Goal: Task Accomplishment & Management: Complete application form

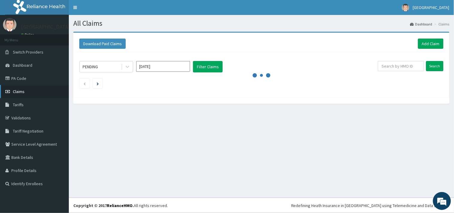
click at [35, 92] on link "Claims" at bounding box center [34, 91] width 69 height 13
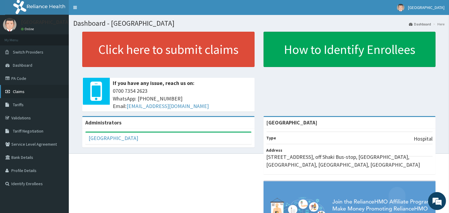
click at [22, 93] on span "Claims" at bounding box center [19, 91] width 12 height 5
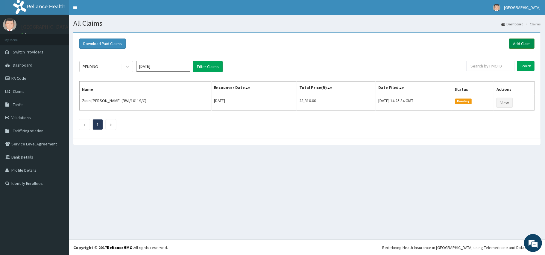
click at [510, 42] on link "Add Claim" at bounding box center [521, 44] width 25 height 10
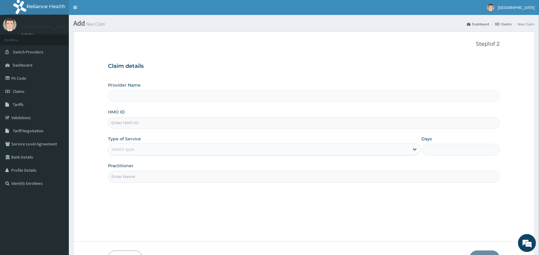
click at [122, 122] on input "HMO ID" at bounding box center [303, 123] width 391 height 12
type input "Peaceful Health Hospital"
paste input "OKB/10435/A"
type input "OKB/10435/A"
click at [125, 139] on label "Type of Service" at bounding box center [124, 139] width 33 height 6
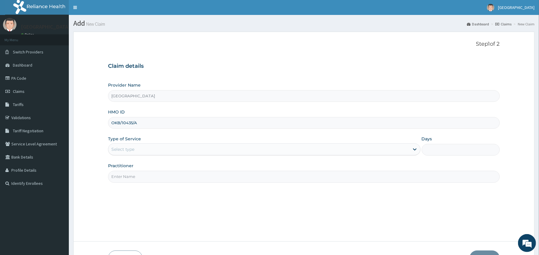
click at [124, 146] on div "Select type" at bounding box center [258, 150] width 301 height 10
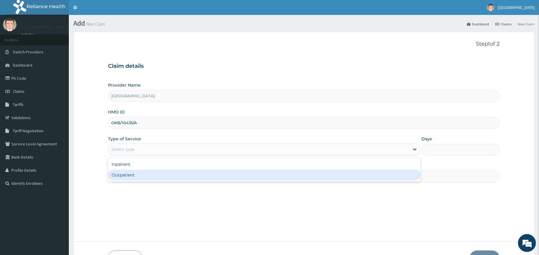
click at [128, 177] on div "Outpatient" at bounding box center [264, 175] width 312 height 11
type input "1"
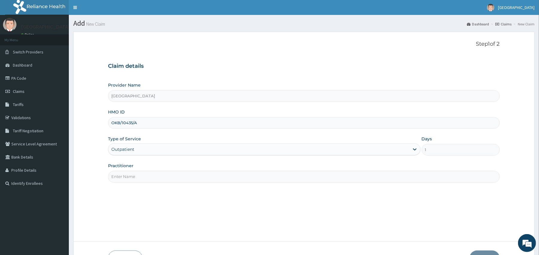
click at [128, 177] on input "Practitioner" at bounding box center [303, 177] width 391 height 12
type input "DR. ADEMOLA"
click at [483, 254] on button "Next" at bounding box center [484, 259] width 30 height 16
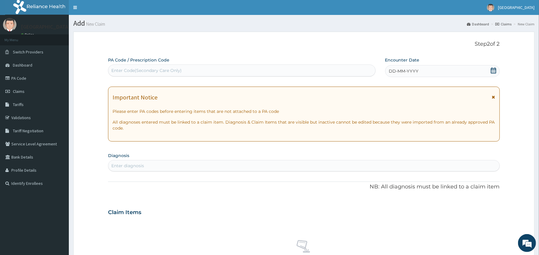
click at [220, 69] on div "Enter Code(Secondary Care Only)" at bounding box center [241, 71] width 267 height 10
paste input "PA/AA328D"
type input "PA/AA328D"
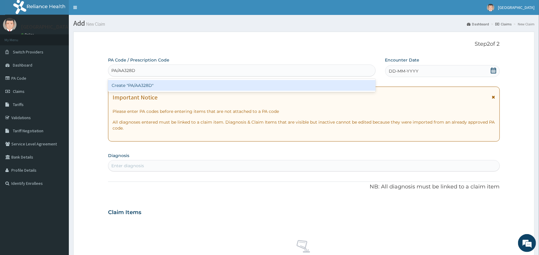
click at [224, 86] on div "Create "PA/AA328D"" at bounding box center [241, 85] width 267 height 11
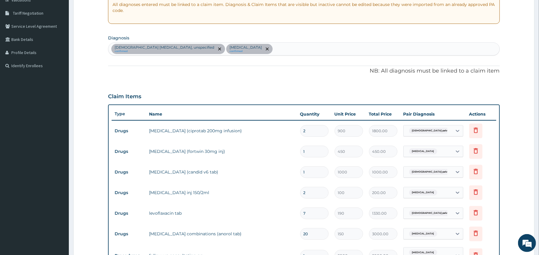
scroll to position [272, 0]
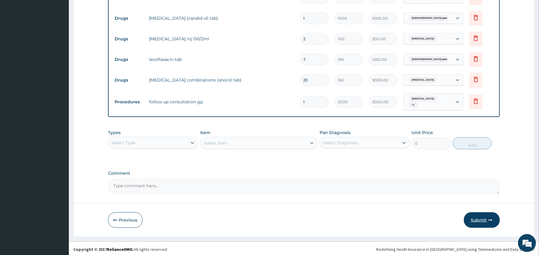
click at [477, 217] on button "Submit" at bounding box center [482, 221] width 36 height 16
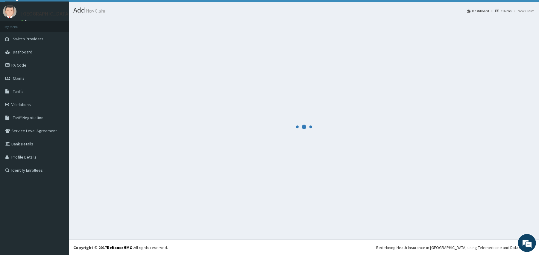
scroll to position [13, 0]
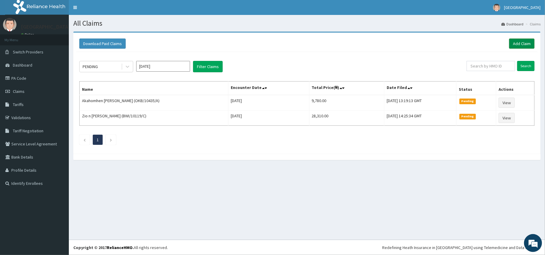
click at [515, 48] on link "Add Claim" at bounding box center [521, 44] width 25 height 10
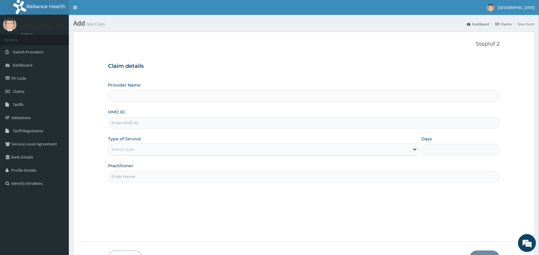
type input "[GEOGRAPHIC_DATA]"
click at [196, 121] on input "HMO ID" at bounding box center [303, 123] width 391 height 12
paste input "CHL/11626/A"
type input "CHL/11626/A"
click at [369, 179] on input "Practitioner" at bounding box center [303, 177] width 391 height 12
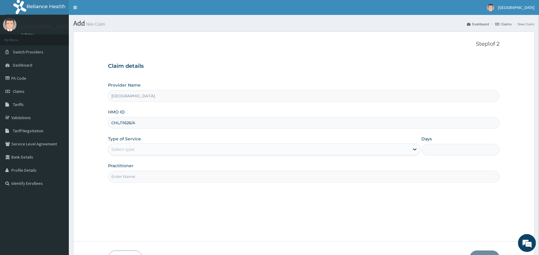
type input "DR. ADEMOLA"
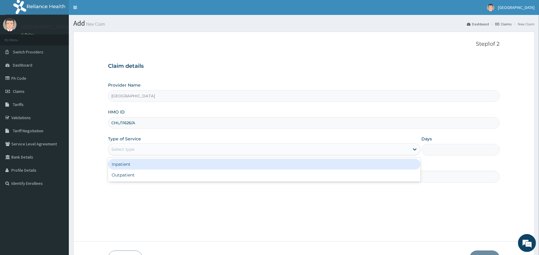
click at [164, 147] on div "Select type" at bounding box center [258, 150] width 301 height 10
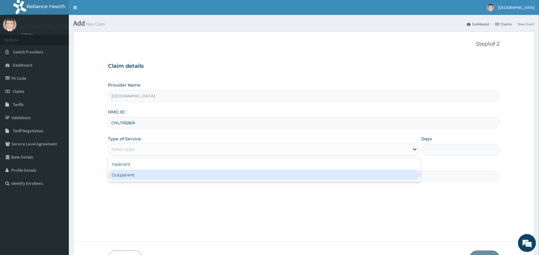
click at [132, 175] on div "Outpatient" at bounding box center [264, 175] width 312 height 11
type input "1"
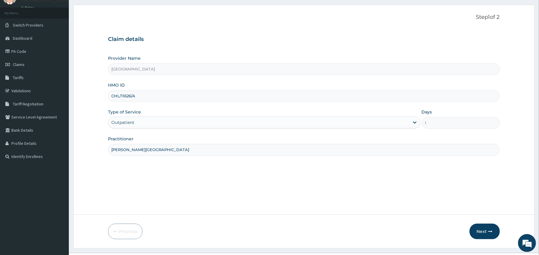
scroll to position [40, 0]
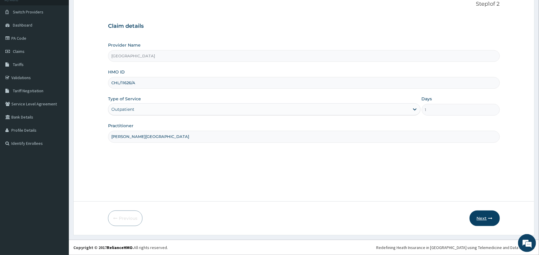
click at [488, 217] on icon "button" at bounding box center [490, 219] width 4 height 4
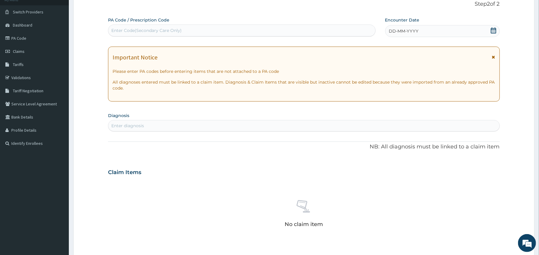
click at [249, 28] on div "Enter Code(Secondary Care Only)" at bounding box center [241, 31] width 267 height 10
paste input "PA/24AE70"
type input "PA/24AE70"
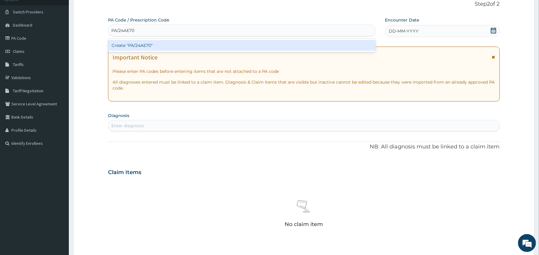
click at [243, 42] on div "Create "PA/24AE70"" at bounding box center [241, 45] width 267 height 11
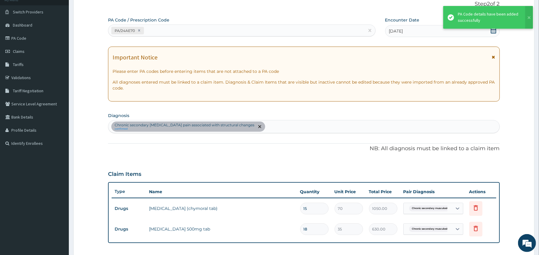
scroll to position [168, 0]
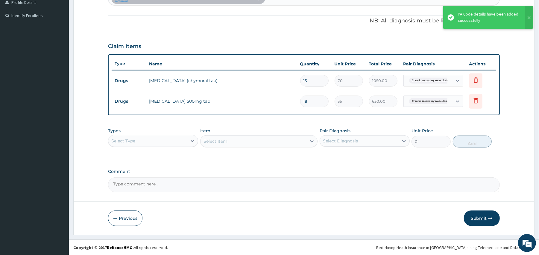
click at [481, 218] on button "Submit" at bounding box center [482, 219] width 36 height 16
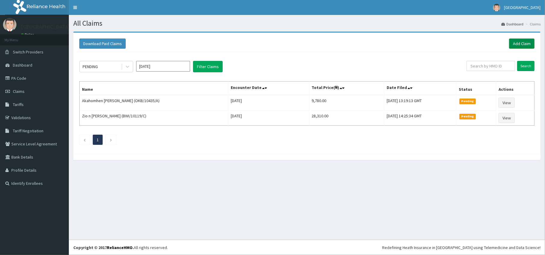
click at [521, 45] on link "Add Claim" at bounding box center [521, 44] width 25 height 10
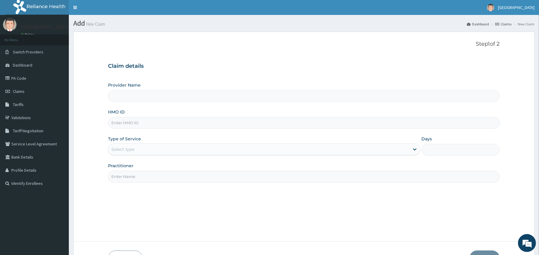
type input "[GEOGRAPHIC_DATA]"
click at [133, 121] on input "HMO ID" at bounding box center [303, 123] width 391 height 12
paste input "ALY/10003/A"
click at [121, 122] on input "ALY/10003/A" at bounding box center [303, 123] width 391 height 12
type input "ALY/10003/A"
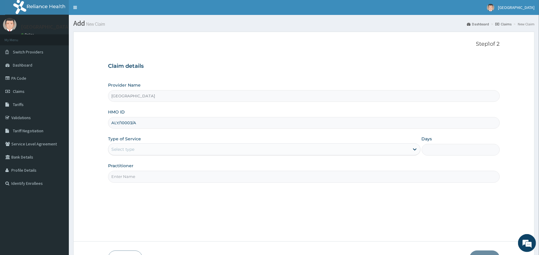
click at [136, 151] on div "Select type" at bounding box center [258, 150] width 301 height 10
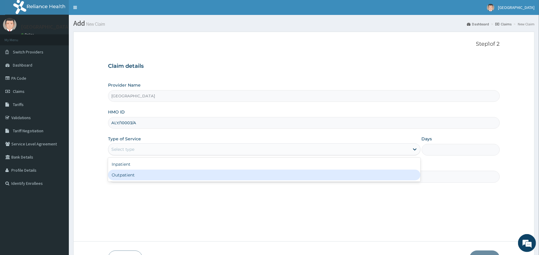
click at [142, 176] on div "Outpatient" at bounding box center [264, 175] width 312 height 11
type input "1"
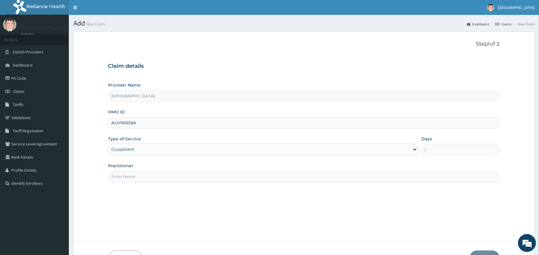
click at [142, 176] on input "Practitioner" at bounding box center [303, 177] width 391 height 12
type input "[PERSON_NAME][GEOGRAPHIC_DATA]"
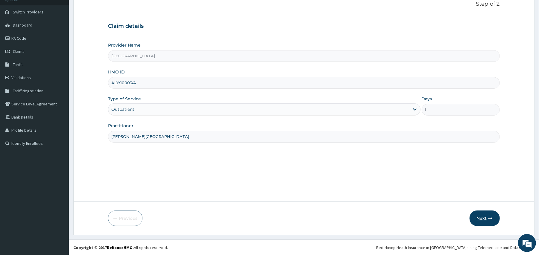
click at [485, 214] on button "Next" at bounding box center [484, 219] width 30 height 16
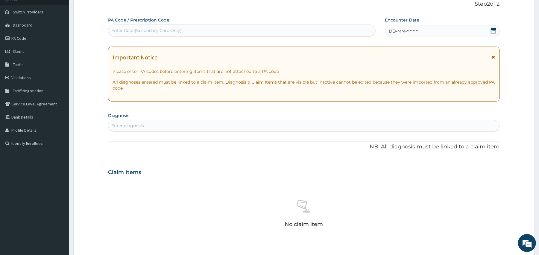
click at [194, 33] on div "Enter Code(Secondary Care Only)" at bounding box center [241, 31] width 267 height 10
paste input "PA/5276CC"
type input "PA/5276CC"
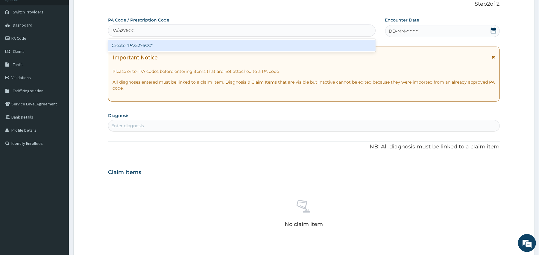
click at [193, 51] on div "Create "PA/5276CC"" at bounding box center [241, 45] width 267 height 11
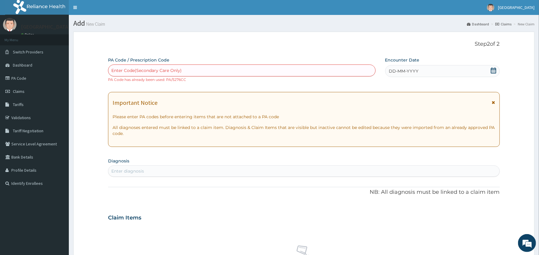
scroll to position [180, 0]
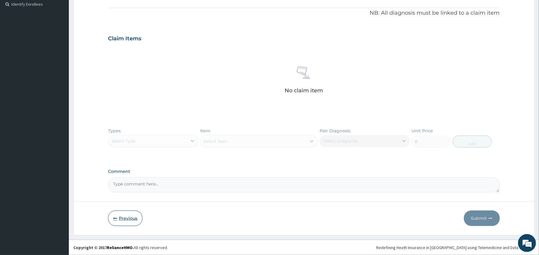
click at [122, 218] on button "Previous" at bounding box center [125, 219] width 34 height 16
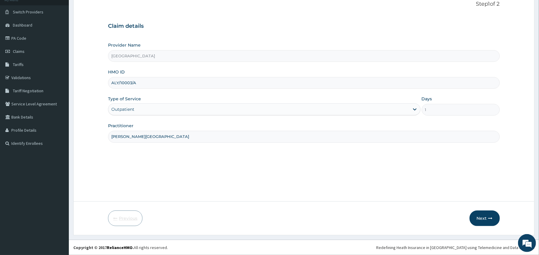
scroll to position [40, 0]
click at [147, 79] on input "ALY/10003/A" at bounding box center [303, 83] width 391 height 12
click at [131, 85] on input "ALY/10003/A" at bounding box center [303, 83] width 391 height 12
drag, startPoint x: 154, startPoint y: 83, endPoint x: 102, endPoint y: 78, distance: 51.7
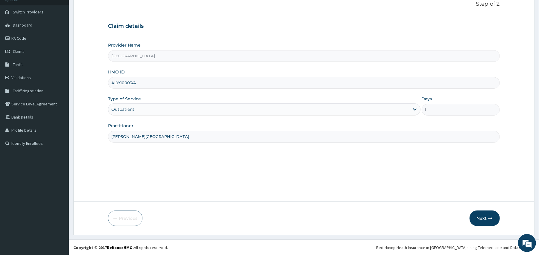
click at [102, 78] on form "Step 1 of 2 Claim details Provider Name Peaceful Health Hospital HMO ID ALY/100…" at bounding box center [303, 114] width 461 height 244
paste input "ALS/10115"
click at [120, 83] on input "ALS/10115/A" at bounding box center [303, 83] width 391 height 12
type input "ALS/10115/A"
click at [487, 220] on button "Next" at bounding box center [484, 219] width 30 height 16
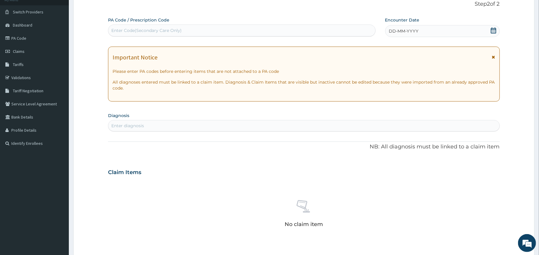
click at [260, 29] on div "Enter Code(Secondary Care Only)" at bounding box center [241, 31] width 267 height 10
paste input "PA/9EBC04"
type input "PA/9EBC04"
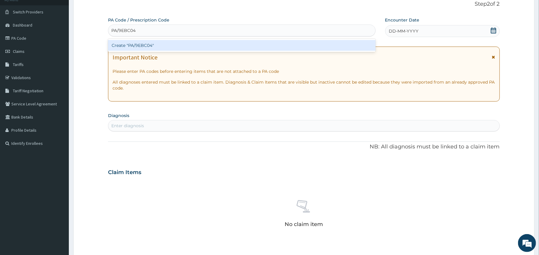
click at [263, 46] on div "Create "PA/9EBC04"" at bounding box center [241, 45] width 267 height 11
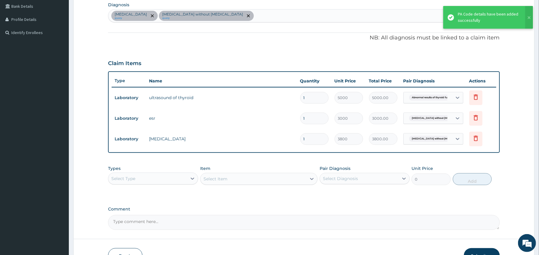
scroll to position [189, 0]
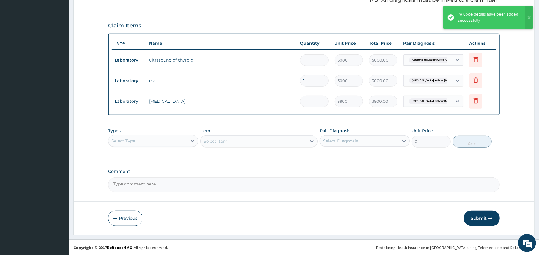
click at [476, 219] on button "Submit" at bounding box center [482, 219] width 36 height 16
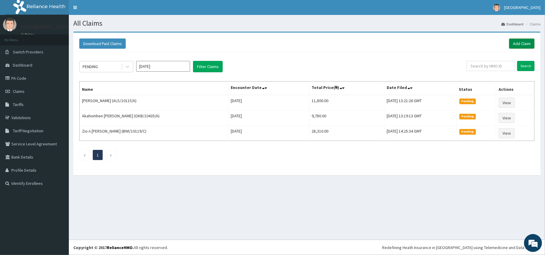
click at [521, 42] on link "Add Claim" at bounding box center [521, 44] width 25 height 10
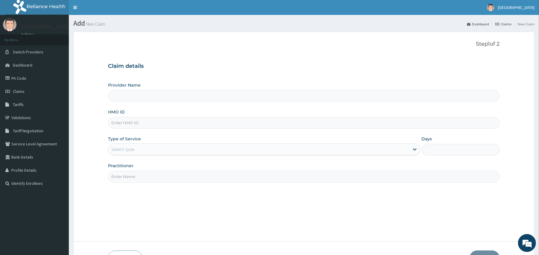
type input "Peaceful Health Hospital"
click at [146, 125] on input "HMO ID" at bounding box center [303, 123] width 391 height 12
paste input "PRN/10077/A"
click at [118, 122] on input "PRN/10077/A" at bounding box center [303, 123] width 391 height 12
type input "PRN/10077/A"
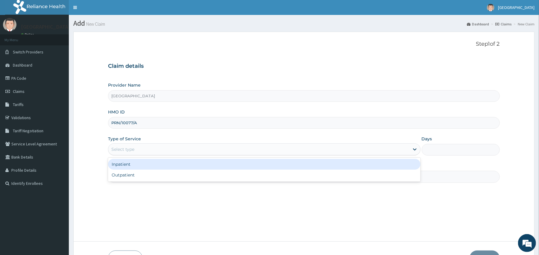
click at [141, 146] on div "Select type" at bounding box center [258, 150] width 301 height 10
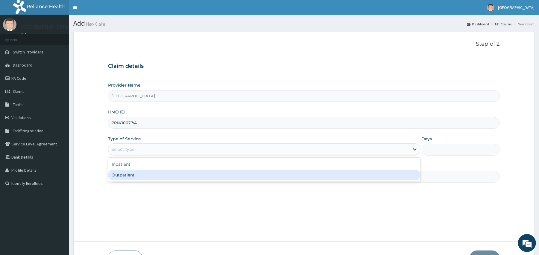
click at [143, 171] on div "Outpatient" at bounding box center [264, 175] width 312 height 11
type input "1"
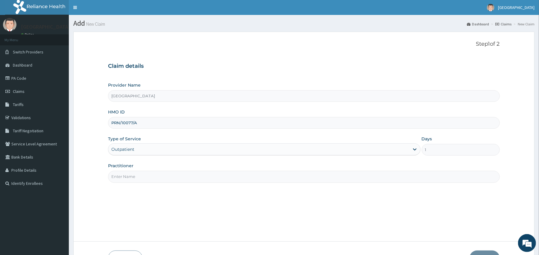
click at [143, 171] on div "Practitioner" at bounding box center [303, 173] width 391 height 20
click at [143, 176] on input "Practitioner" at bounding box center [303, 177] width 391 height 12
click at [157, 181] on input "Practitioner" at bounding box center [303, 177] width 391 height 12
click at [156, 180] on input "Practitioner" at bounding box center [303, 177] width 391 height 12
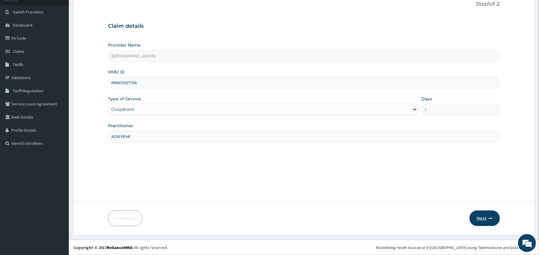
type input "ADEYEMI"
click at [489, 215] on button "Next" at bounding box center [484, 219] width 30 height 16
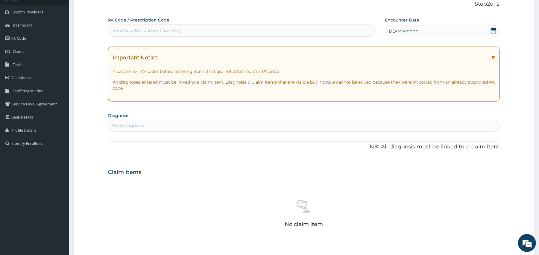
click at [252, 33] on div "Enter Code(Secondary Care Only)" at bounding box center [241, 31] width 267 height 10
paste input "PA/2C627F"
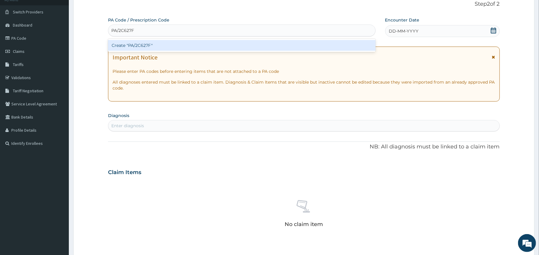
type input "PA/2C627F"
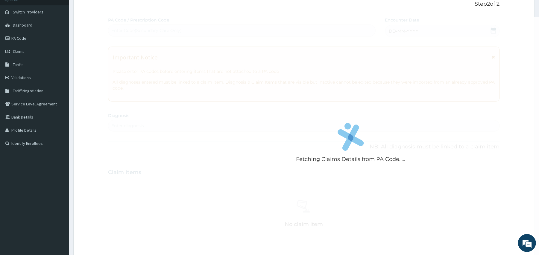
click at [251, 52] on div "Fetching Claims Details from PA Code..... PA Code / Prescription Code Enter Cod…" at bounding box center [303, 172] width 391 height 310
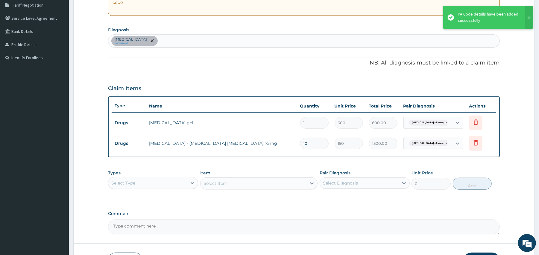
scroll to position [168, 0]
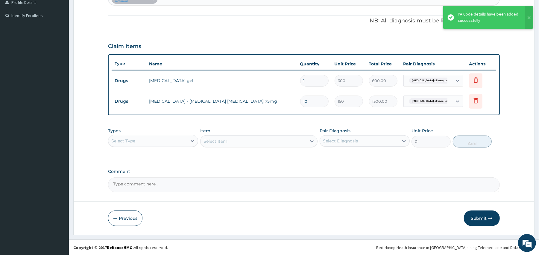
click at [478, 221] on button "Submit" at bounding box center [482, 219] width 36 height 16
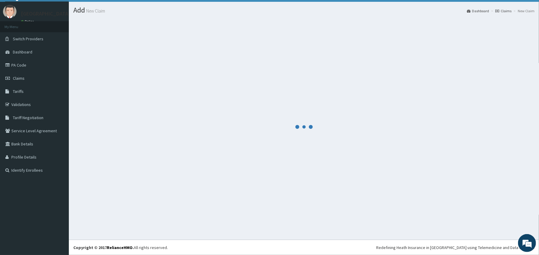
scroll to position [13, 0]
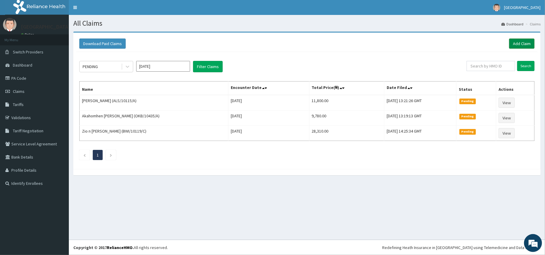
click at [522, 41] on link "Add Claim" at bounding box center [521, 44] width 25 height 10
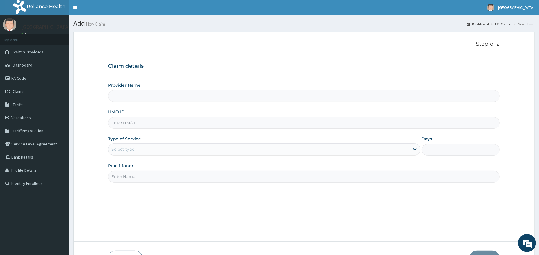
type input "[GEOGRAPHIC_DATA]"
click at [168, 126] on input "HMO ID" at bounding box center [303, 123] width 391 height 12
paste input "CHL/11017/B"
click at [123, 123] on input "CHL/11017/B" at bounding box center [303, 123] width 391 height 12
type input "CHL/11017/B"
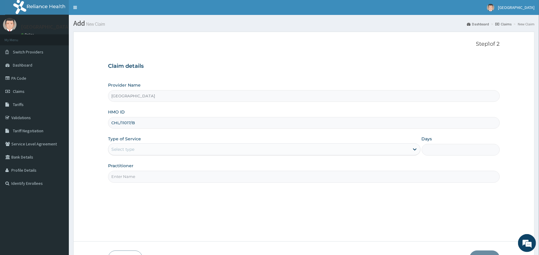
click at [131, 153] on div "Select type" at bounding box center [122, 150] width 23 height 6
click at [133, 185] on div "Step 1 of 2 Claim details Provider Name Peaceful Health Hospital HMO ID CHL/110…" at bounding box center [303, 137] width 391 height 192
click at [141, 176] on input "Practitioner" at bounding box center [303, 177] width 391 height 12
type input "ADENIYI"
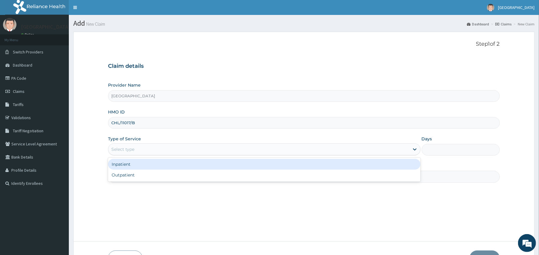
click at [151, 156] on div "Select type" at bounding box center [264, 150] width 312 height 12
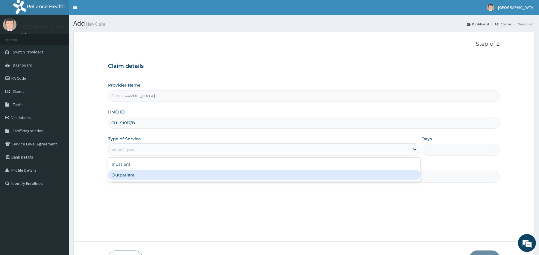
click at [150, 174] on div "Outpatient" at bounding box center [264, 175] width 312 height 11
type input "1"
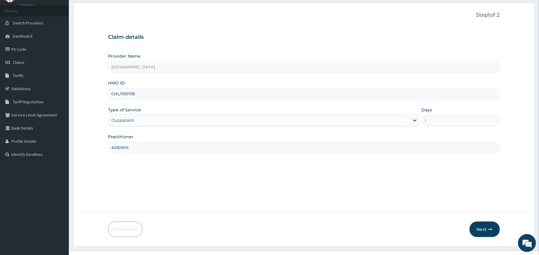
scroll to position [40, 0]
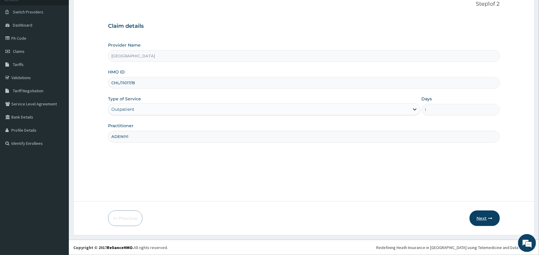
click at [487, 217] on button "Next" at bounding box center [484, 219] width 30 height 16
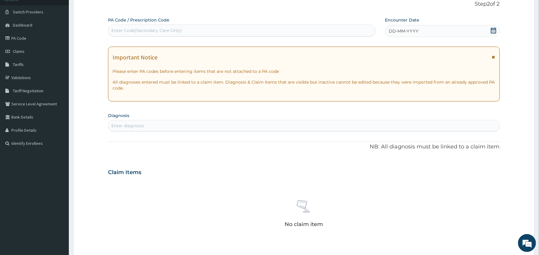
click at [220, 30] on div "Enter Code(Secondary Care Only)" at bounding box center [241, 31] width 267 height 10
paste input "PA/EDD657"
type input "PA/EDD657"
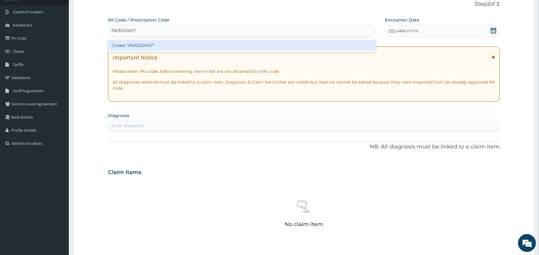
click at [228, 42] on div "Create "PA/EDD657"" at bounding box center [241, 45] width 267 height 11
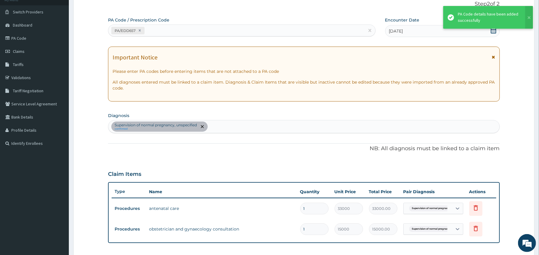
scroll to position [168, 0]
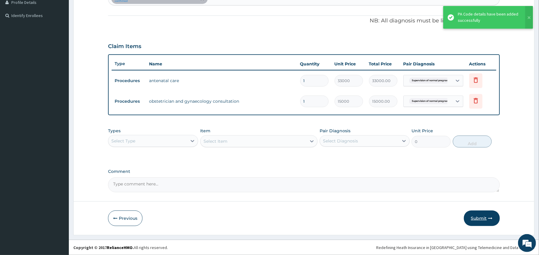
click at [482, 218] on button "Submit" at bounding box center [482, 219] width 36 height 16
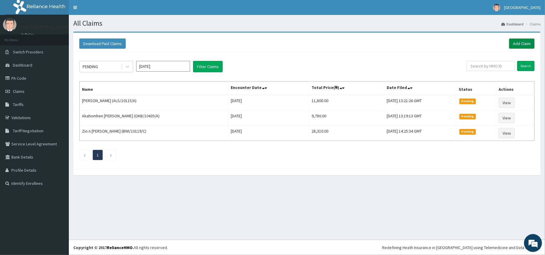
click at [522, 41] on link "Add Claim" at bounding box center [521, 44] width 25 height 10
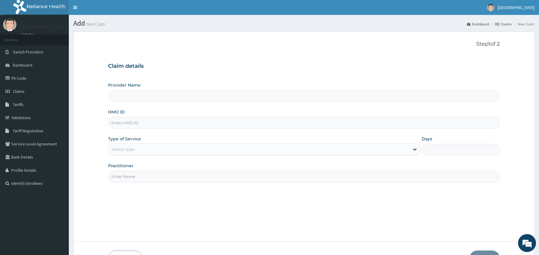
type input "[GEOGRAPHIC_DATA]"
click at [151, 124] on input "HMO ID" at bounding box center [303, 123] width 391 height 12
paste input "BHT/10687/A"
click at [120, 124] on input "BHT/10687/A" at bounding box center [303, 123] width 391 height 12
type input "BHT/10687/A"
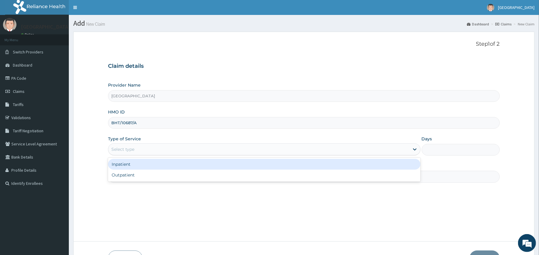
click at [137, 151] on div "Select type" at bounding box center [258, 150] width 301 height 10
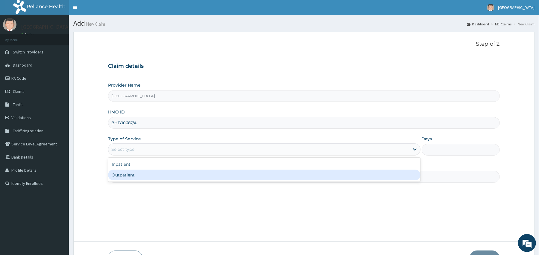
click at [136, 173] on div "Outpatient" at bounding box center [264, 175] width 312 height 11
type input "1"
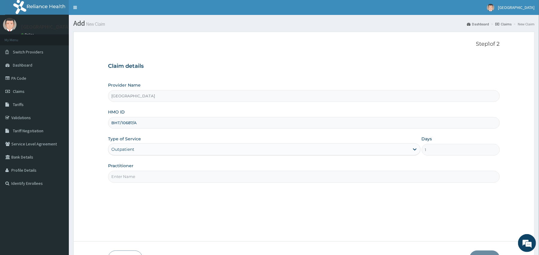
click at [136, 173] on input "Practitioner" at bounding box center [303, 177] width 391 height 12
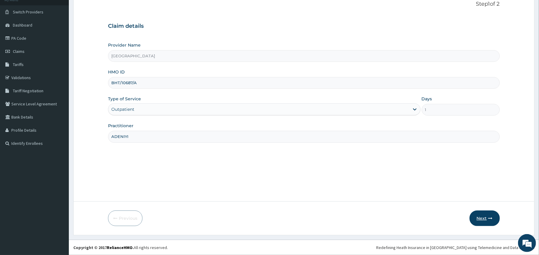
type input "ADENIYI"
click at [483, 215] on button "Next" at bounding box center [484, 219] width 30 height 16
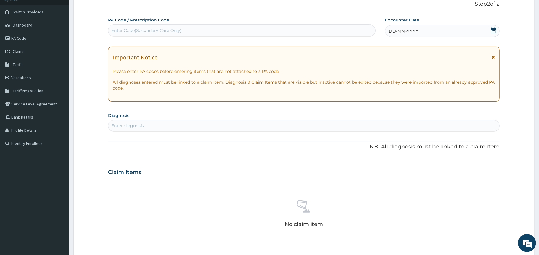
click at [259, 34] on div "Enter Code(Secondary Care Only)" at bounding box center [241, 31] width 267 height 10
paste input "PA/73D1E0"
type input "PA/73D1E0"
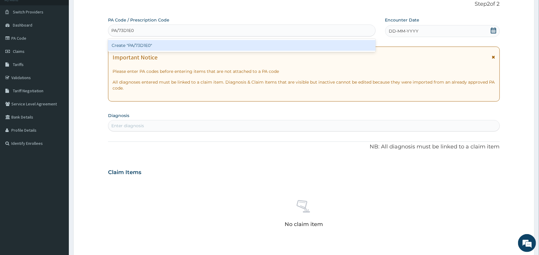
click at [258, 45] on div "Create "PA/73D1E0"" at bounding box center [241, 45] width 267 height 11
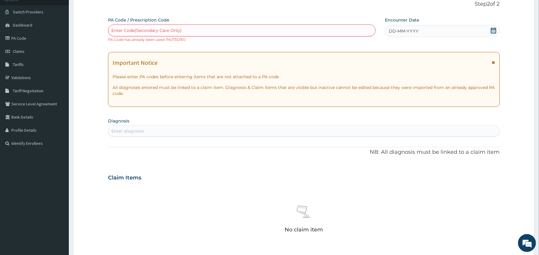
scroll to position [180, 0]
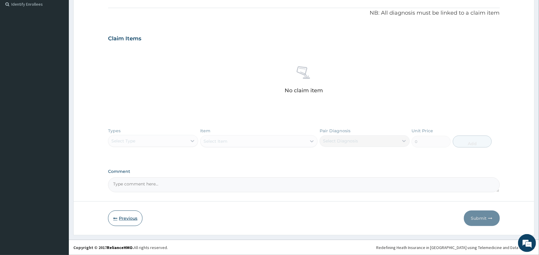
click at [125, 214] on button "Previous" at bounding box center [125, 219] width 34 height 16
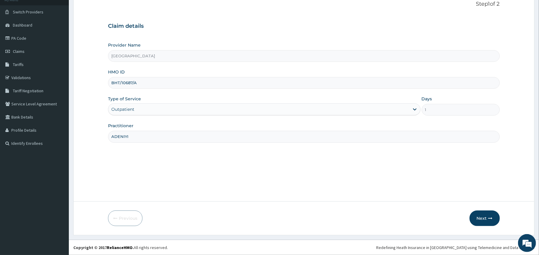
drag, startPoint x: 161, startPoint y: 80, endPoint x: 96, endPoint y: 81, distance: 64.9
click at [96, 81] on form "Step 1 of 2 Claim details Provider Name Peaceful Health Hospital HMO ID BHT/106…" at bounding box center [303, 114] width 461 height 244
paste input "GTC/10160/B"
type input "GTC/10160/B"
click at [483, 220] on button "Next" at bounding box center [484, 219] width 30 height 16
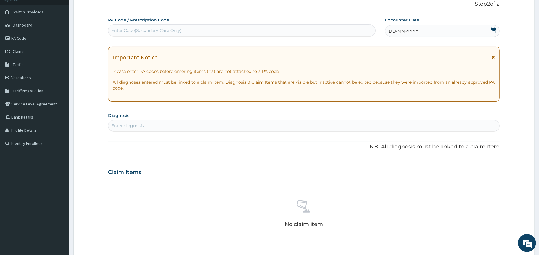
click at [228, 27] on div "Enter Code(Secondary Care Only)" at bounding box center [241, 31] width 267 height 10
paste input "PA/AC6C77"
type input "PA/AC6C77"
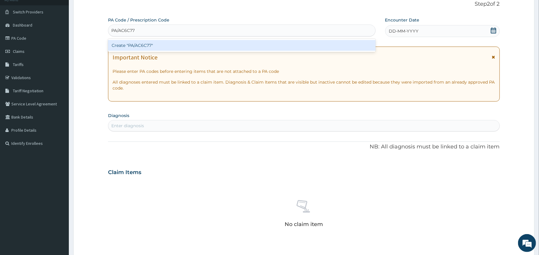
click at [232, 45] on div "Create "PA/AC6C77"" at bounding box center [241, 45] width 267 height 11
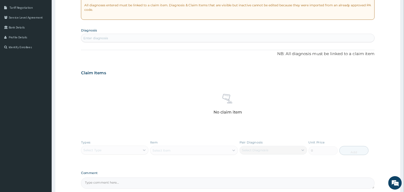
scroll to position [0, 0]
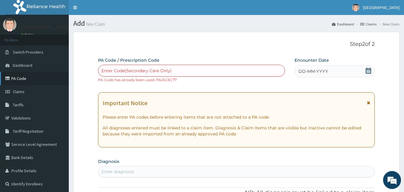
click at [31, 77] on link "PA Code" at bounding box center [34, 78] width 69 height 13
